Goal: Find contact information: Find contact information

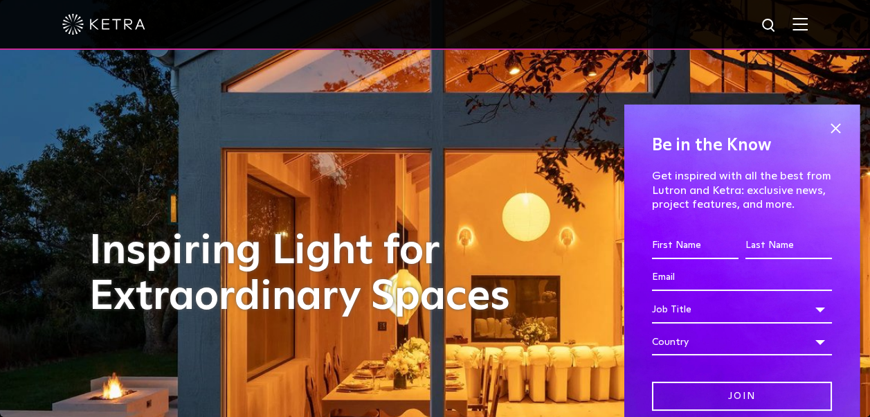
click at [827, 26] on div at bounding box center [435, 25] width 870 height 50
click at [808, 28] on img at bounding box center [800, 23] width 15 height 13
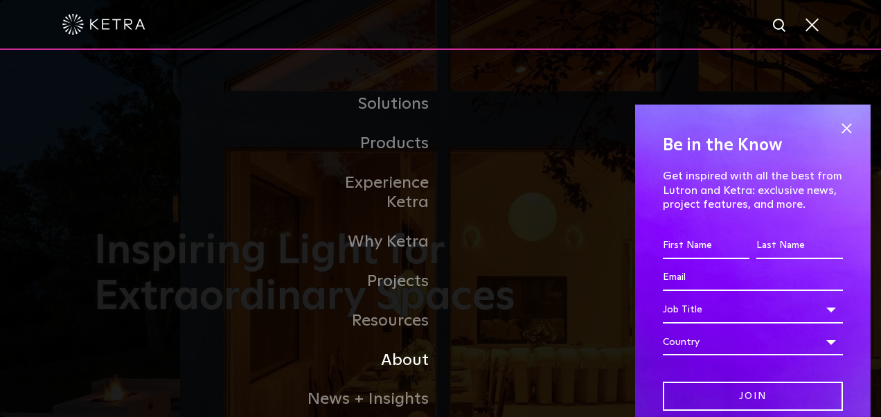
click at [401, 345] on link "About" at bounding box center [369, 360] width 142 height 39
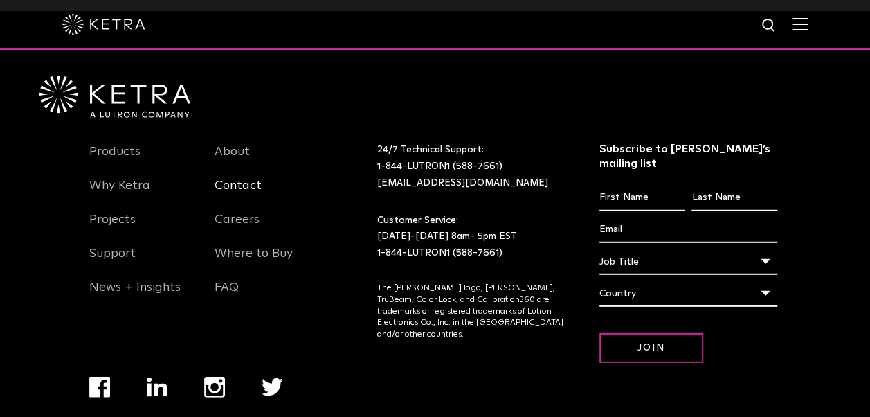
click at [233, 178] on link "Contact" at bounding box center [238, 194] width 47 height 32
